Goal: Task Accomplishment & Management: Manage account settings

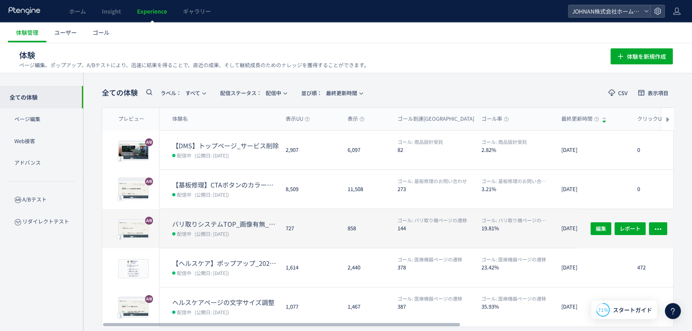
click at [435, 227] on dt "144" at bounding box center [437, 228] width 78 height 8
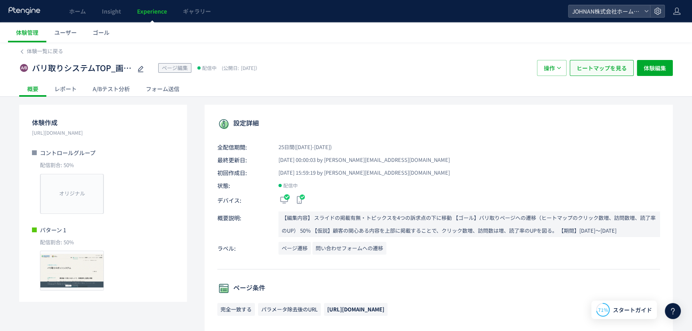
click at [600, 70] on span "ヒートマップを見る" at bounding box center [602, 68] width 50 height 16
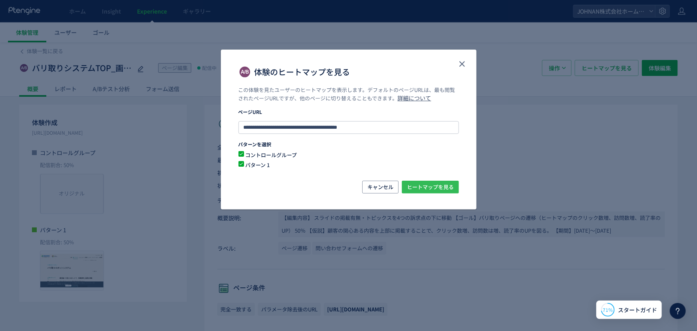
click at [429, 188] on span "ヒートマップを見る" at bounding box center [430, 187] width 47 height 13
click at [462, 62] on icon "close" at bounding box center [462, 64] width 10 height 10
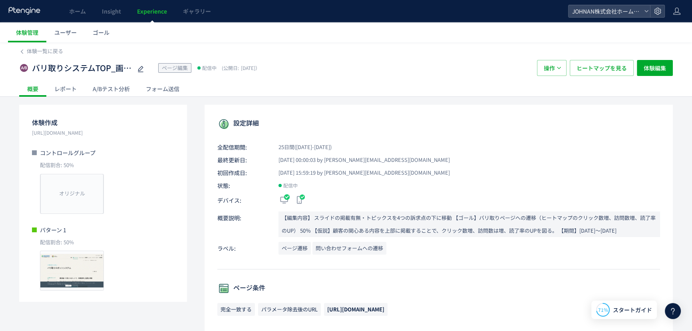
click at [97, 87] on div "A/Bテスト分析" at bounding box center [111, 89] width 53 height 16
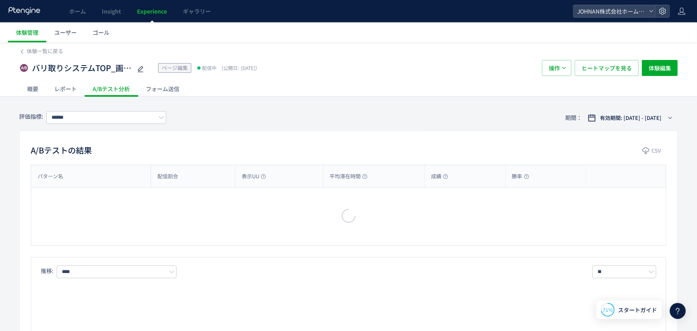
type input "**********"
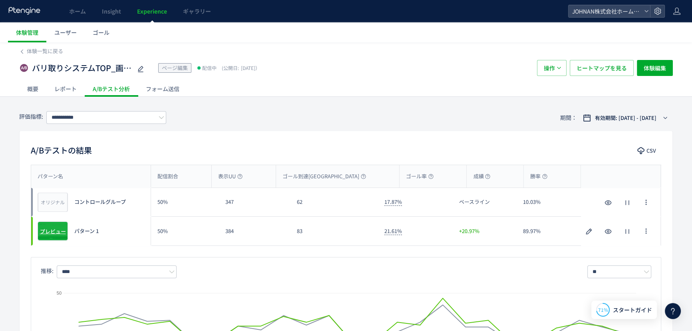
click at [54, 231] on span "プレビュー" at bounding box center [53, 231] width 26 height 8
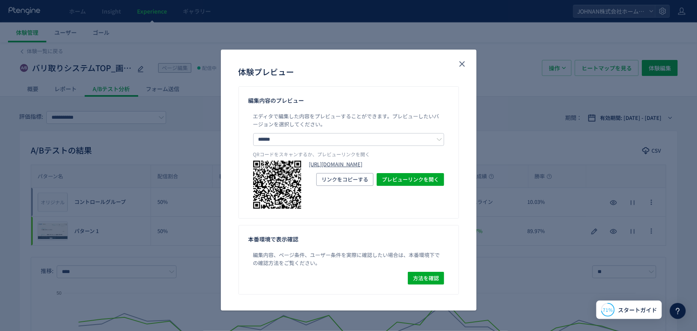
click at [376, 168] on link "[URL][DOMAIN_NAME]" at bounding box center [376, 165] width 135 height 8
click at [455, 67] on div "体験プレビュー" at bounding box center [349, 72] width 221 height 13
click at [462, 65] on icon "close" at bounding box center [462, 64] width 10 height 10
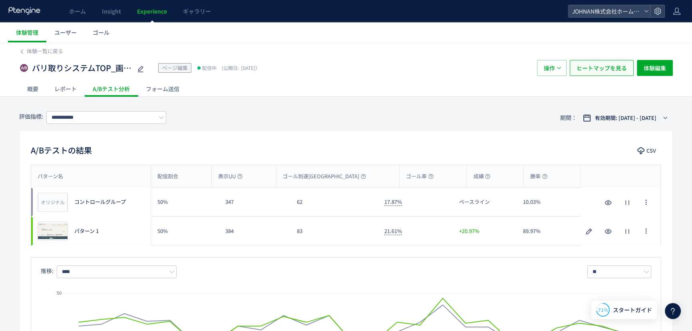
click at [615, 74] on span "ヒートマップを見る" at bounding box center [602, 68] width 50 height 16
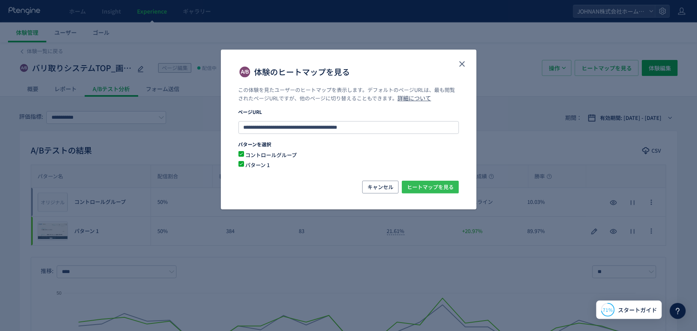
drag, startPoint x: 435, startPoint y: 189, endPoint x: 434, endPoint y: 197, distance: 8.4
click at [434, 189] on span "ヒートマップを見る" at bounding box center [430, 187] width 47 height 13
click at [460, 63] on use "close" at bounding box center [462, 64] width 6 height 6
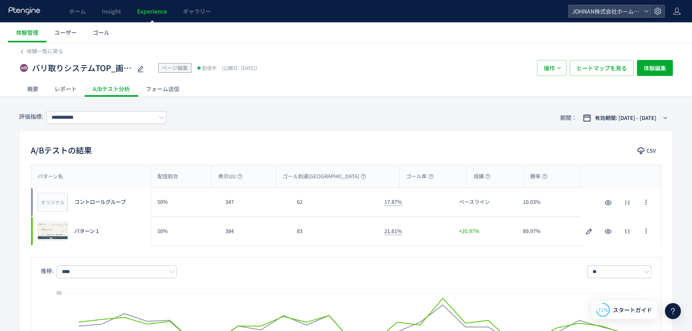
click at [143, 2] on link "Experience" at bounding box center [152, 11] width 46 height 22
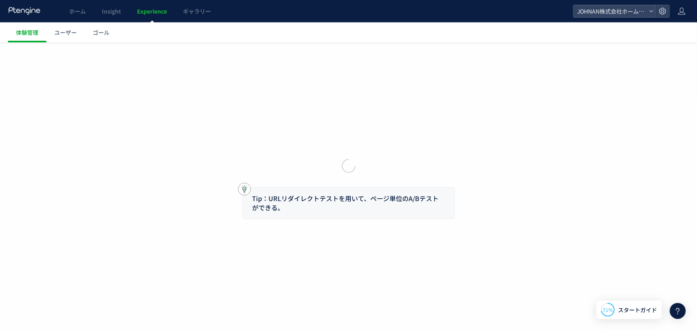
click at [146, 6] on div at bounding box center [348, 165] width 697 height 331
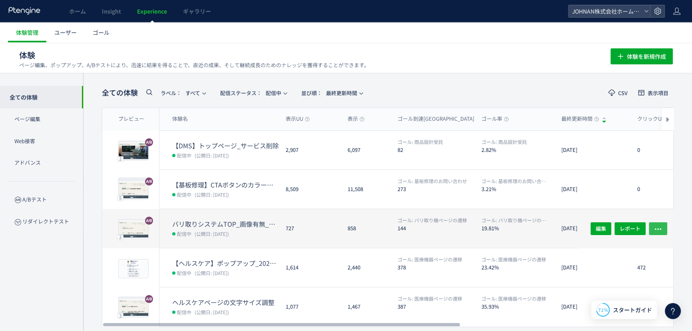
click at [660, 231] on icon "button" at bounding box center [658, 229] width 8 height 8
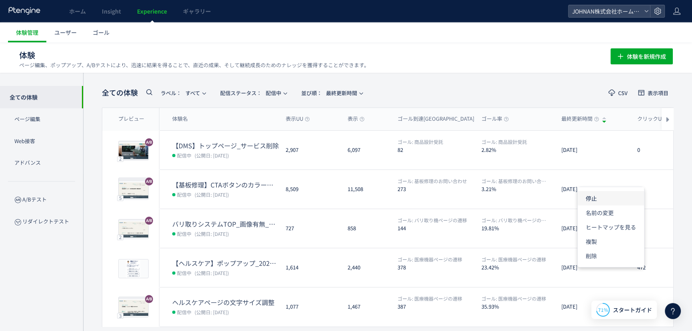
click at [594, 199] on li "停止" at bounding box center [611, 198] width 66 height 14
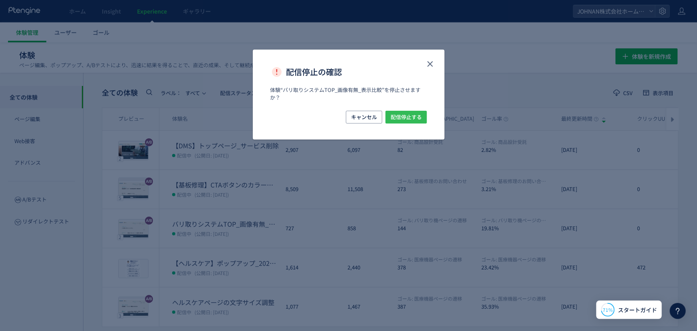
click at [417, 116] on span "配信停止する" at bounding box center [406, 117] width 31 height 13
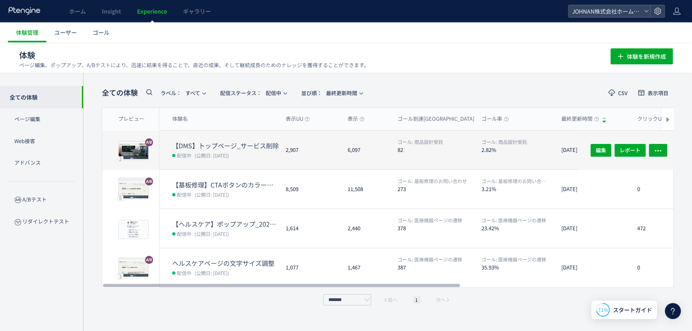
click at [352, 162] on div "6,097" at bounding box center [366, 150] width 50 height 39
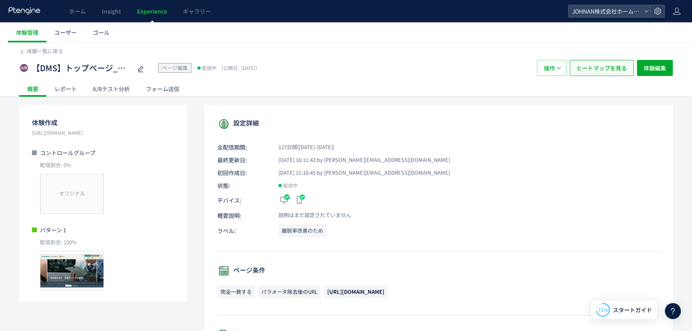
click at [596, 68] on span "ヒートマップを見る" at bounding box center [602, 68] width 50 height 16
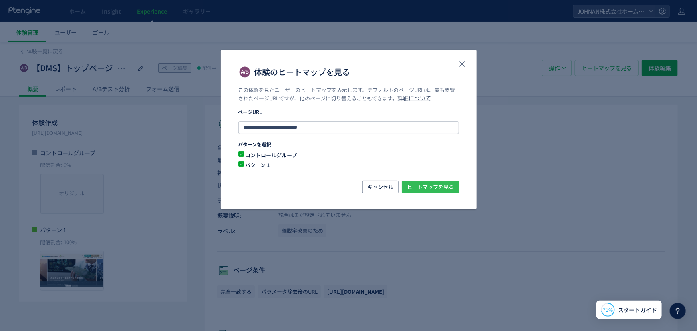
drag, startPoint x: 431, startPoint y: 188, endPoint x: 487, endPoint y: 221, distance: 64.8
click at [431, 189] on span "ヒートマップを見る" at bounding box center [430, 187] width 47 height 13
click at [459, 64] on icon "close" at bounding box center [462, 64] width 10 height 10
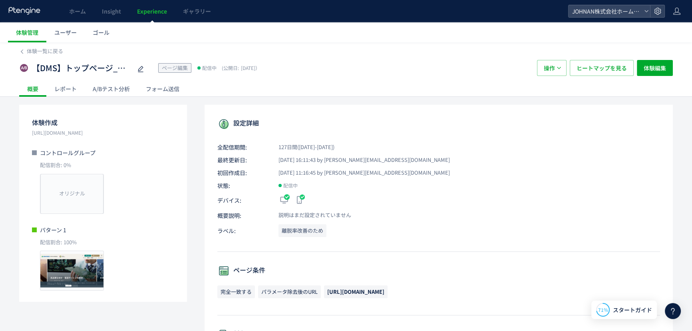
click at [116, 88] on div "A/Bテスト分析" at bounding box center [111, 89] width 53 height 16
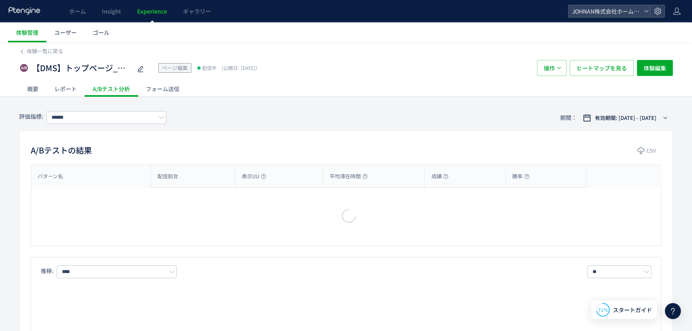
type input "******"
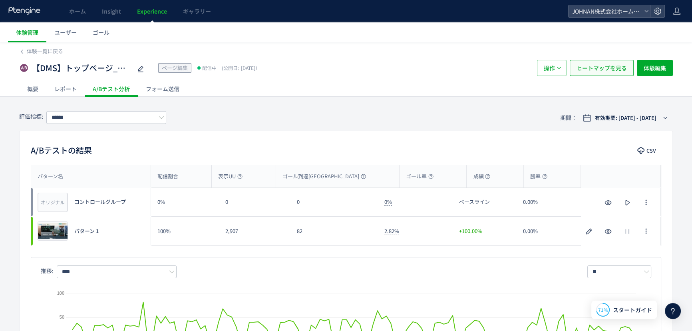
click at [589, 72] on span "ヒートマップを見る" at bounding box center [602, 68] width 50 height 16
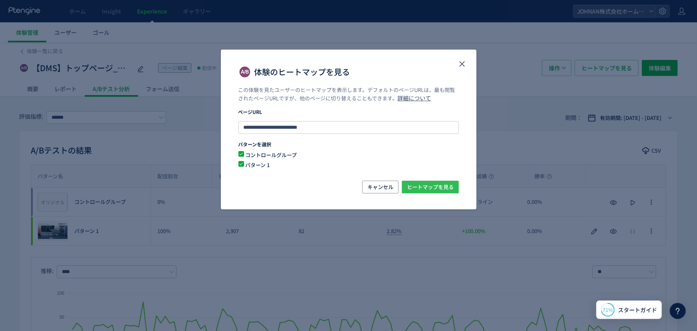
click at [436, 187] on span "ヒートマップを見る" at bounding box center [430, 187] width 47 height 13
